Goal: Task Accomplishment & Management: Complete application form

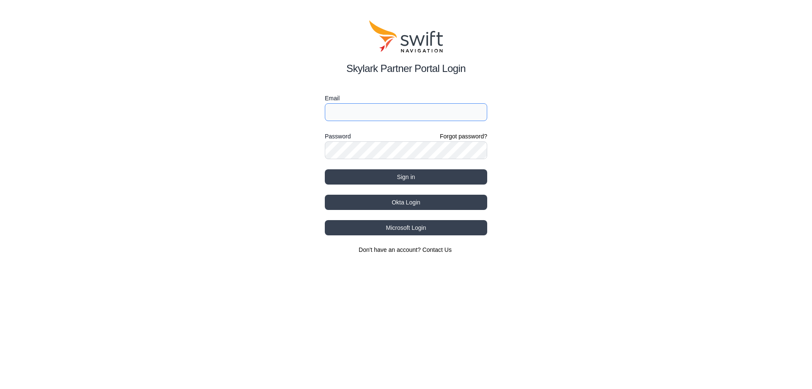
click at [431, 112] on input "Email" at bounding box center [406, 112] width 162 height 18
type input "[EMAIL_ADDRESS][DOMAIN_NAME]"
click at [325, 169] on button "Sign in" at bounding box center [406, 176] width 162 height 15
select select
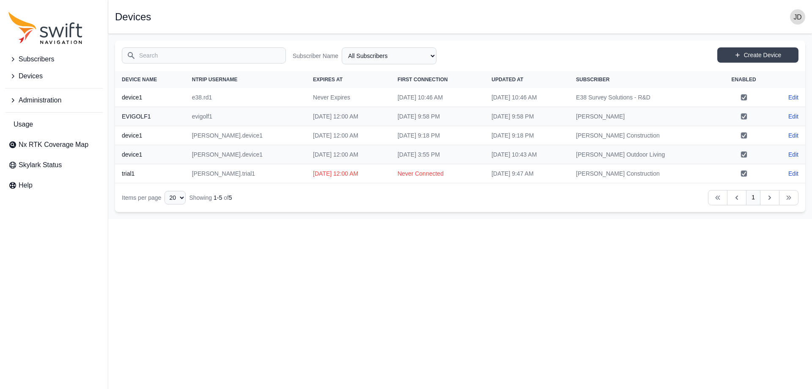
click at [10, 75] on icon "Sidenav" at bounding box center [12, 76] width 8 height 8
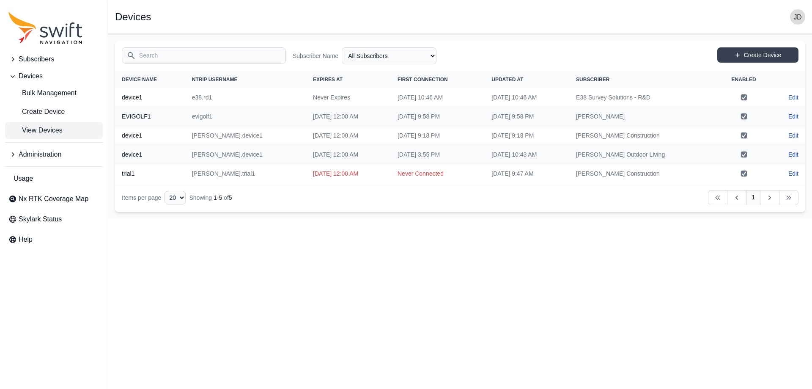
click at [37, 61] on span "Subscribers" at bounding box center [37, 59] width 36 height 10
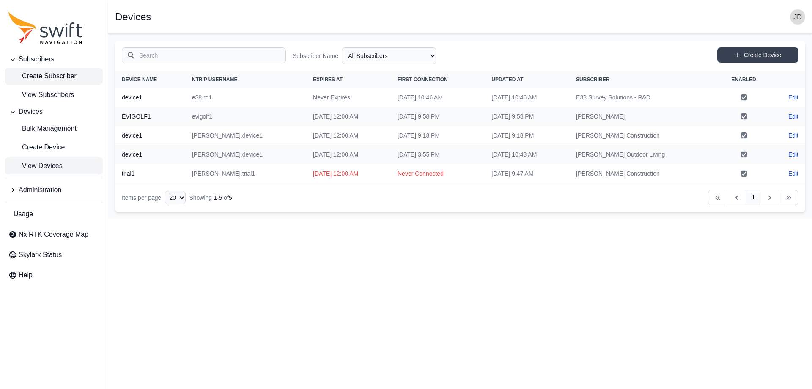
click at [43, 78] on span "Create Subscriber" at bounding box center [42, 76] width 68 height 10
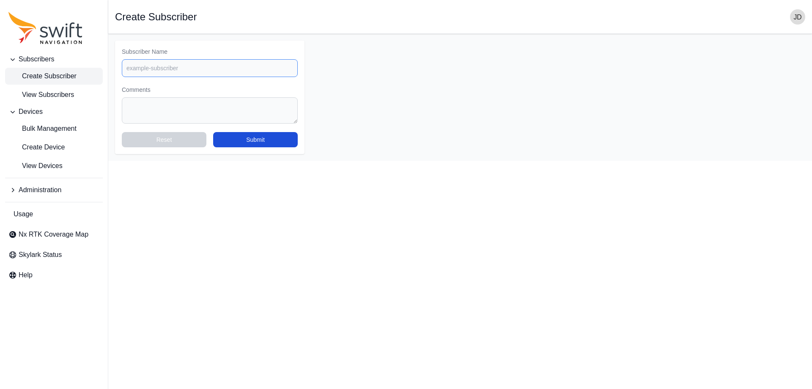
click at [156, 65] on input "Subscriber Name" at bounding box center [210, 68] width 176 height 18
click at [58, 92] on span "View Subscribers" at bounding box center [41, 95] width 66 height 10
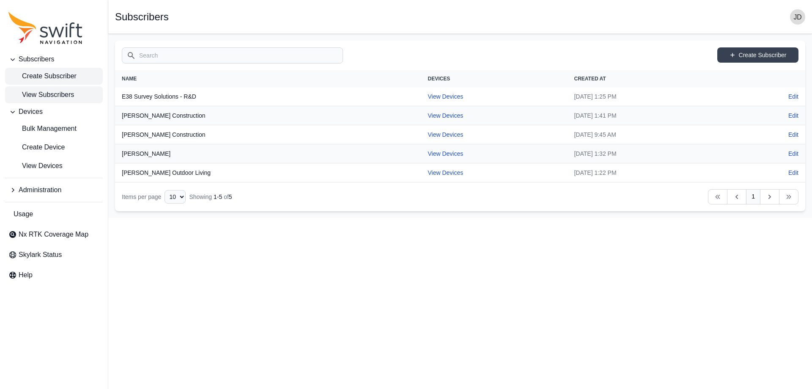
click at [38, 72] on span "Create Subscriber" at bounding box center [42, 76] width 68 height 10
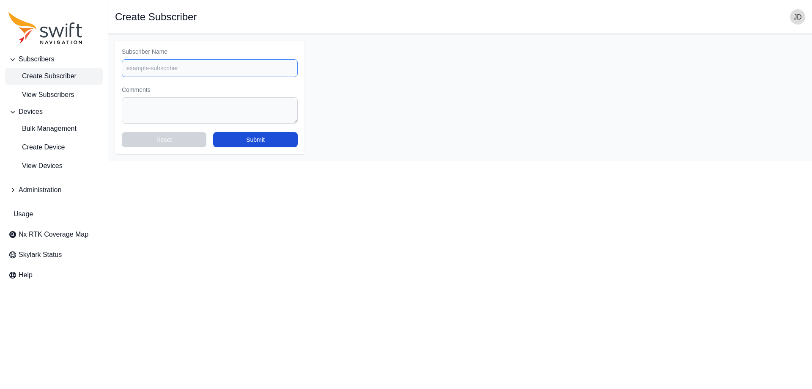
click at [179, 65] on input "Subscriber Name" at bounding box center [210, 68] width 176 height 18
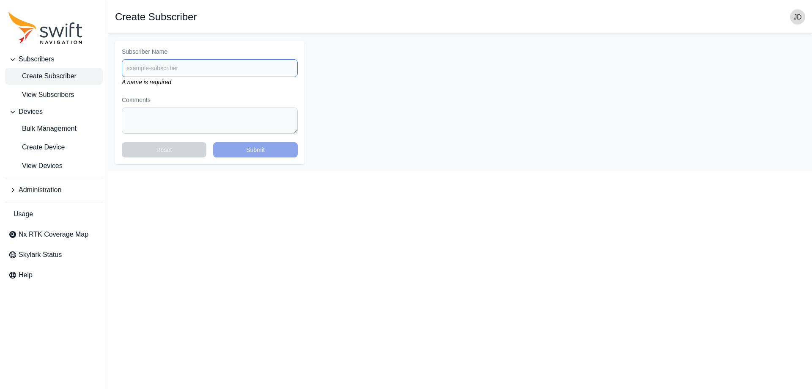
click at [223, 65] on input "Subscriber Name" at bounding box center [210, 68] width 176 height 18
type input "[PERSON_NAME] St [PERSON_NAME]"
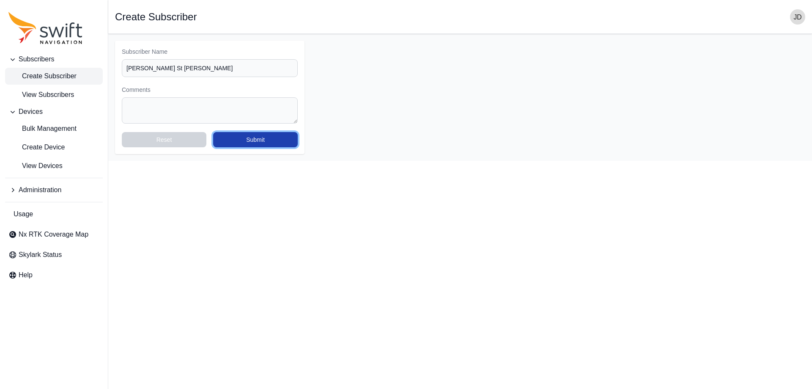
click at [255, 134] on button "Submit" at bounding box center [255, 139] width 85 height 15
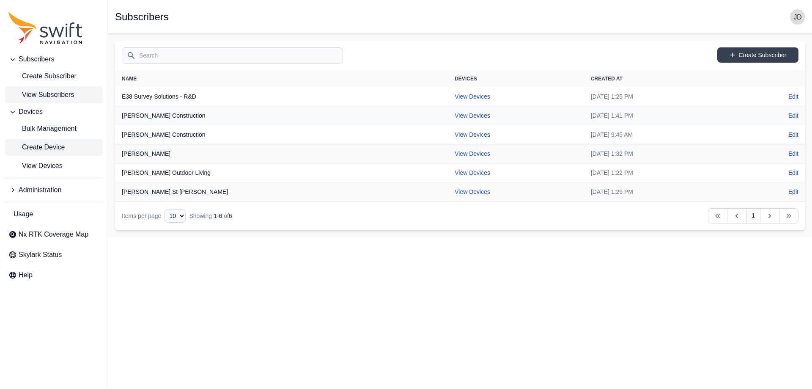
click at [58, 142] on span "Create Device" at bounding box center [36, 147] width 56 height 10
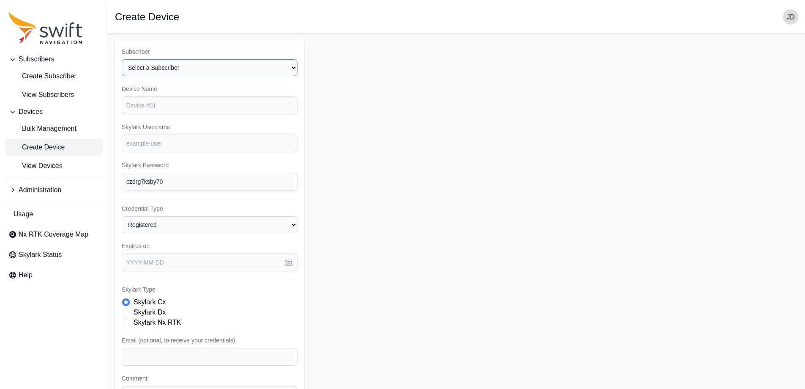
click at [212, 69] on select "Select a Subscriber E38 Survey Solutions - R&D [PERSON_NAME] Construction [PERS…" at bounding box center [210, 67] width 176 height 17
select select "94fd5888-d9bd-4dc1-94dc-e11df3acdba1"
click at [122, 59] on select "Select a Subscriber E38 Survey Solutions - R&D [PERSON_NAME] Construction [PERS…" at bounding box center [210, 67] width 176 height 17
click at [194, 112] on input "Device Name" at bounding box center [210, 105] width 176 height 18
type input "device1"
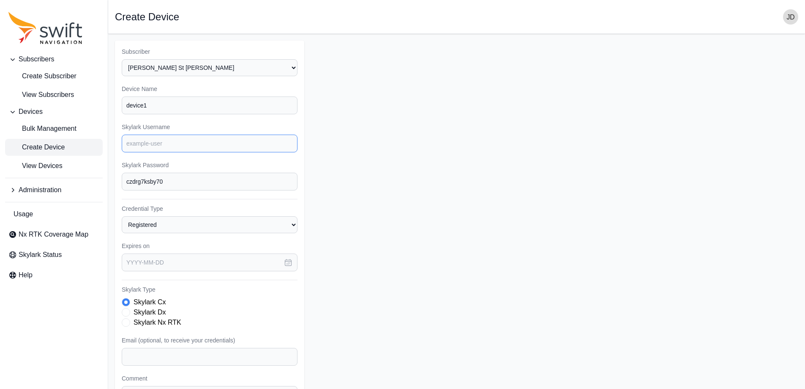
click at [171, 148] on input "Skylark Username" at bounding box center [210, 143] width 176 height 18
type input "johnstjohn"
click at [168, 221] on select "Registered Preprovisioned" at bounding box center [210, 224] width 176 height 17
click at [168, 231] on select "Registered Preprovisioned" at bounding box center [210, 224] width 176 height 17
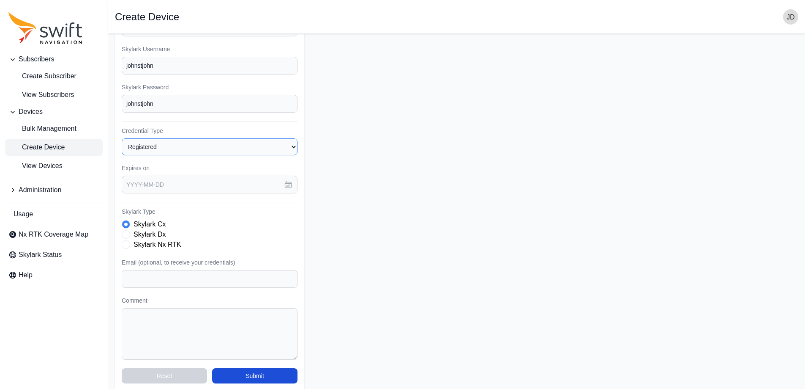
scroll to position [85, 0]
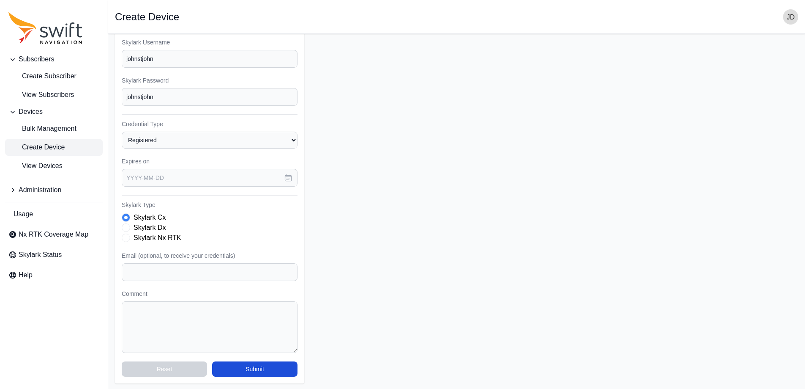
click at [140, 242] on label "Skylark Nx RTK" at bounding box center [158, 238] width 48 height 10
click at [202, 174] on input "text" at bounding box center [210, 178] width 176 height 18
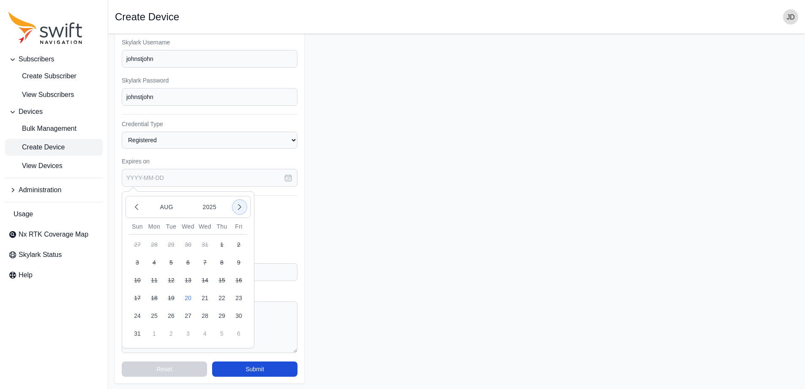
click at [244, 210] on icon "button" at bounding box center [240, 207] width 8 height 8
click at [237, 280] on button "20" at bounding box center [238, 279] width 17 height 17
type input "[DATE]"
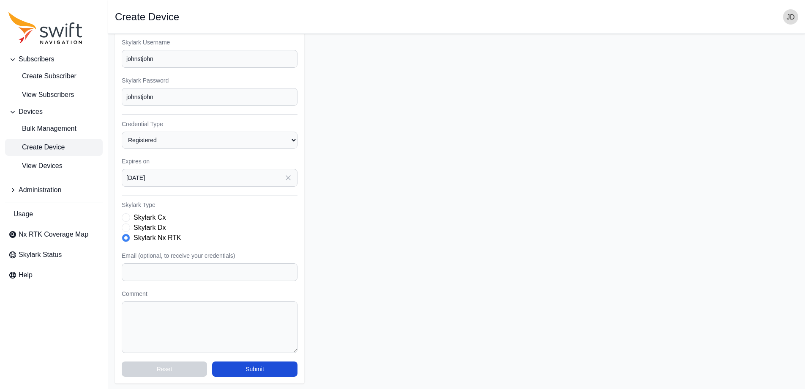
scroll to position [86, 0]
click at [258, 268] on input "Email (optional, to receive your credentials)" at bounding box center [210, 271] width 176 height 18
type input "[EMAIL_ADDRESS][DOMAIN_NAME]"
click at [418, 257] on form "Subscriber Select a Subscriber E38 Survey Solutions - R&D [PERSON_NAME] Constru…" at bounding box center [457, 168] width 684 height 427
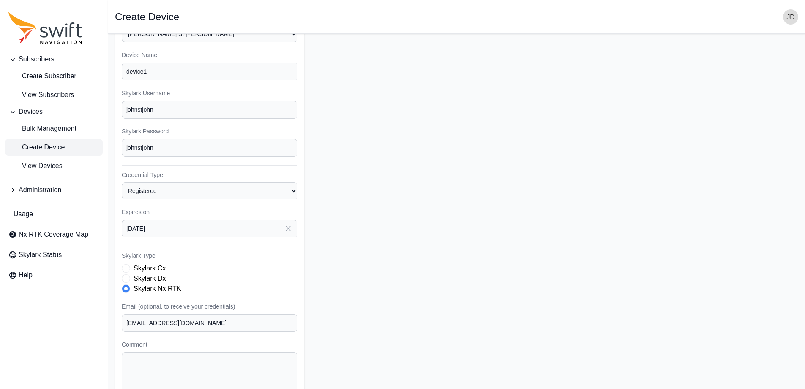
scroll to position [1, 0]
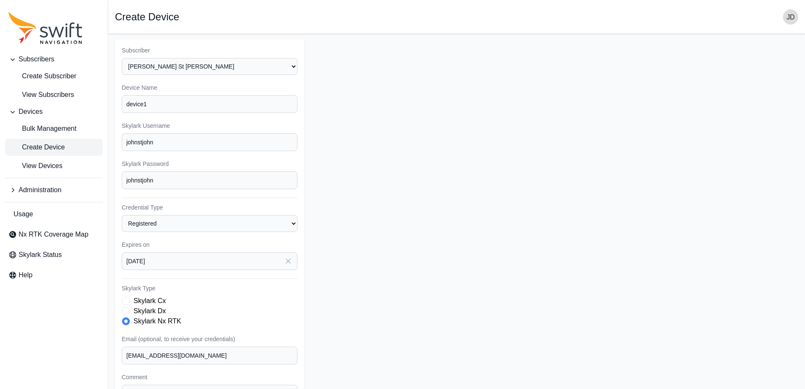
click at [506, 299] on form "Subscriber Select a Subscriber E38 Survey Solutions - R&D [PERSON_NAME] Constru…" at bounding box center [457, 252] width 684 height 427
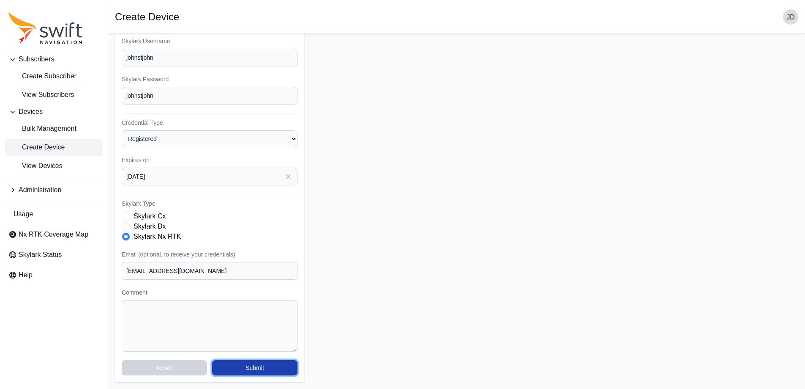
click at [253, 366] on button "Submit" at bounding box center [254, 367] width 85 height 15
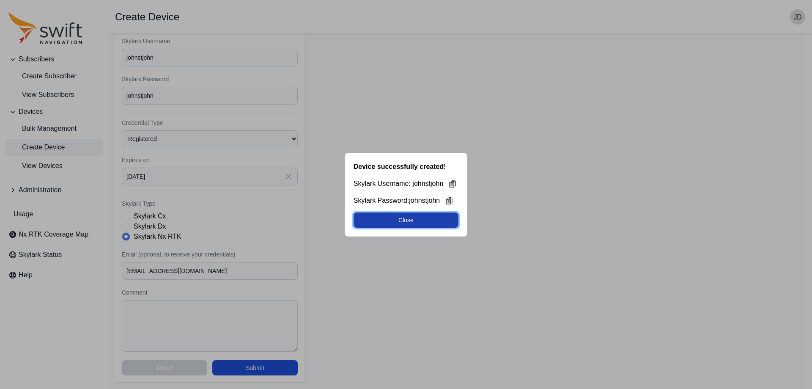
click at [435, 217] on button "Close" at bounding box center [405, 219] width 105 height 15
